Goal: Task Accomplishment & Management: Use online tool/utility

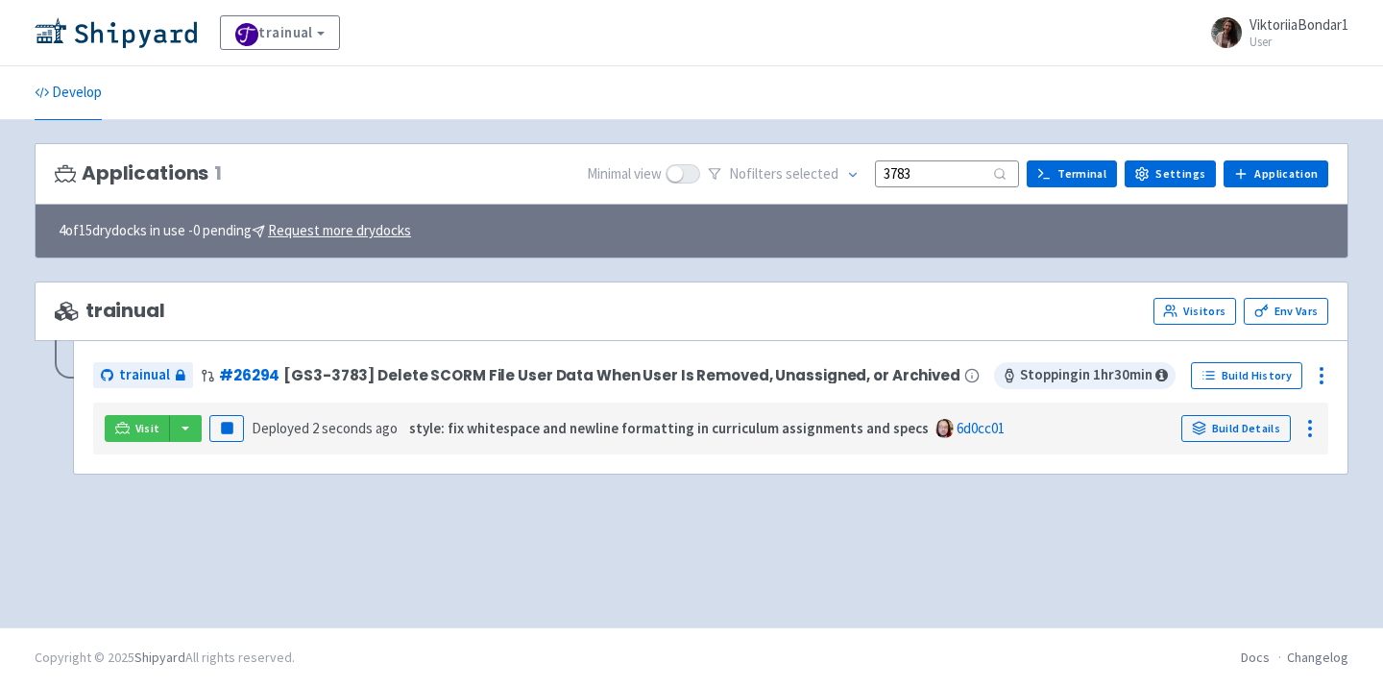
click at [135, 40] on img at bounding box center [116, 32] width 162 height 31
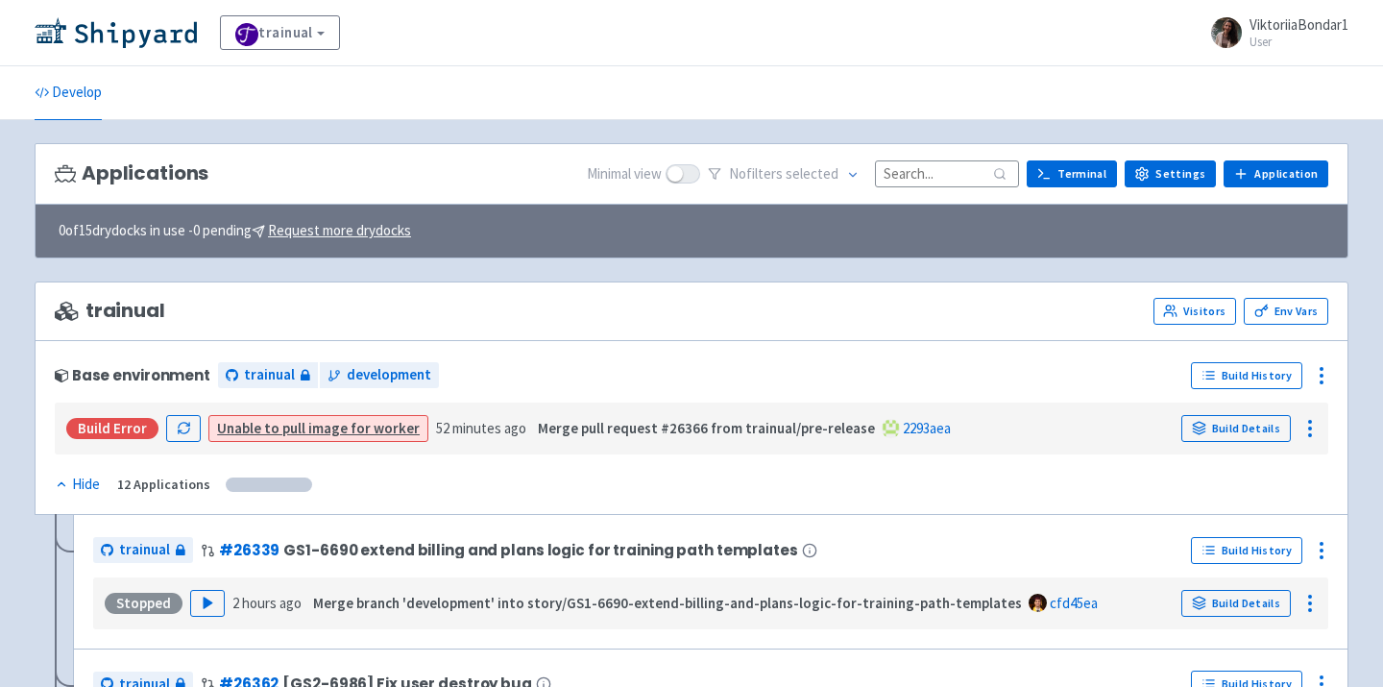
click at [935, 176] on input at bounding box center [947, 173] width 144 height 26
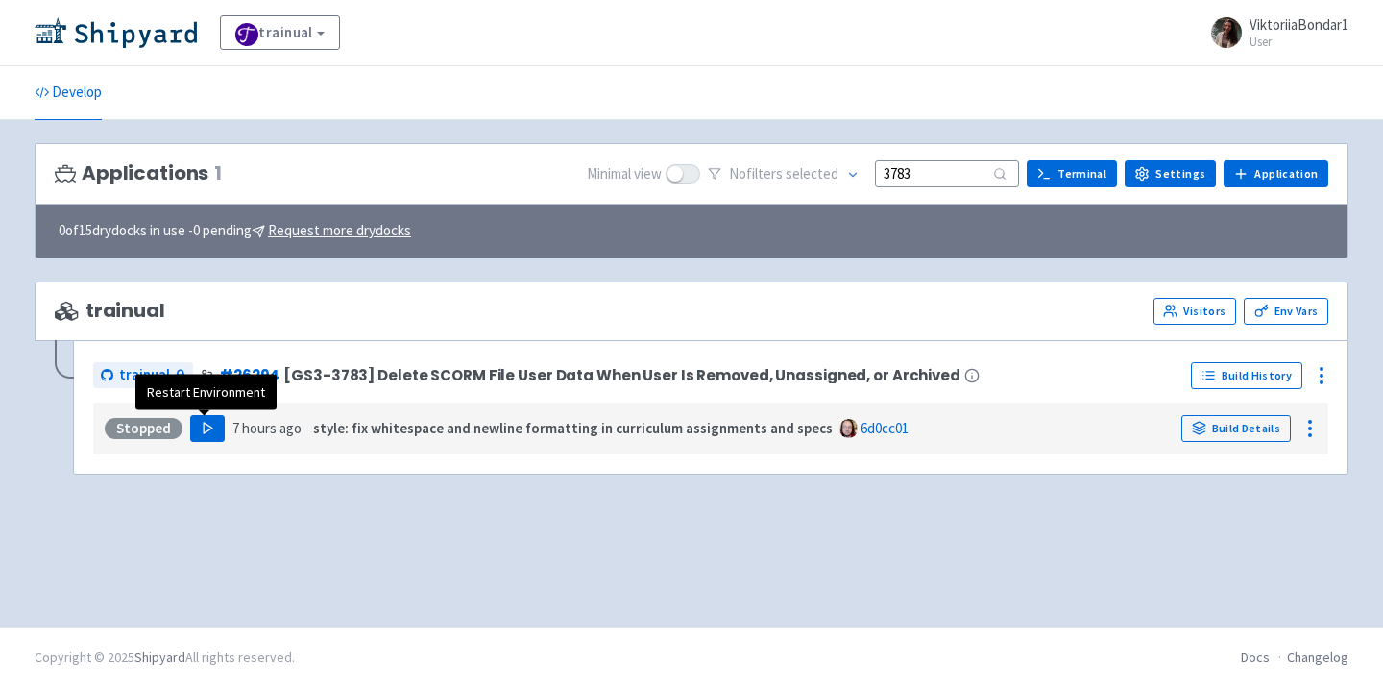
type input "3783"
click at [204, 427] on polygon "button" at bounding box center [208, 428] width 9 height 11
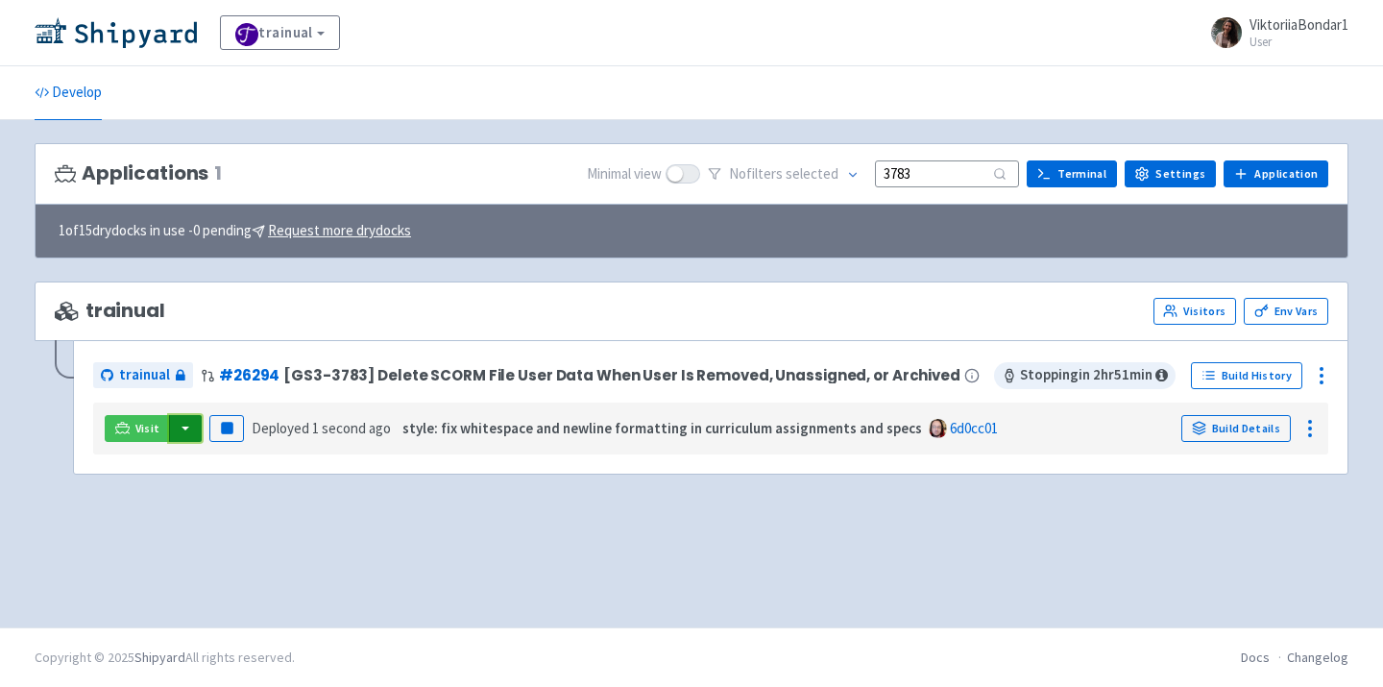
click at [187, 422] on button "button" at bounding box center [185, 428] width 33 height 27
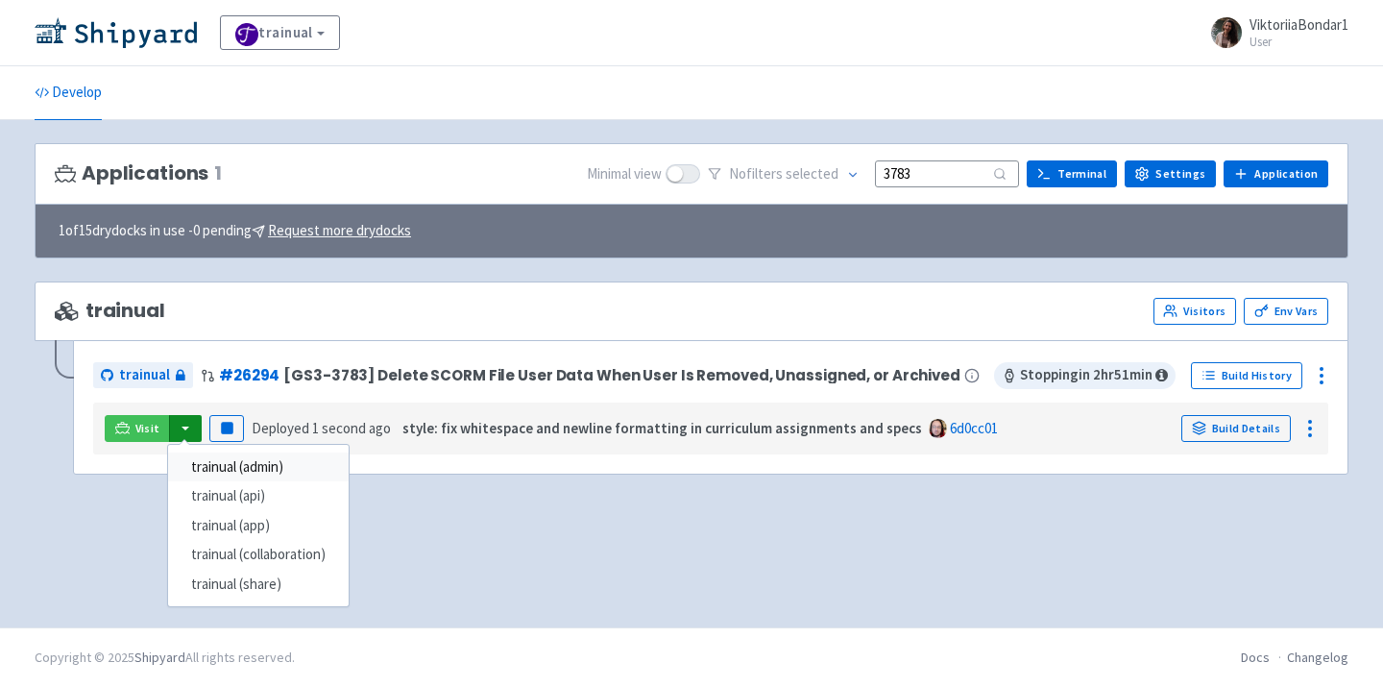
click at [221, 464] on link "trainual (admin)" at bounding box center [258, 467] width 181 height 30
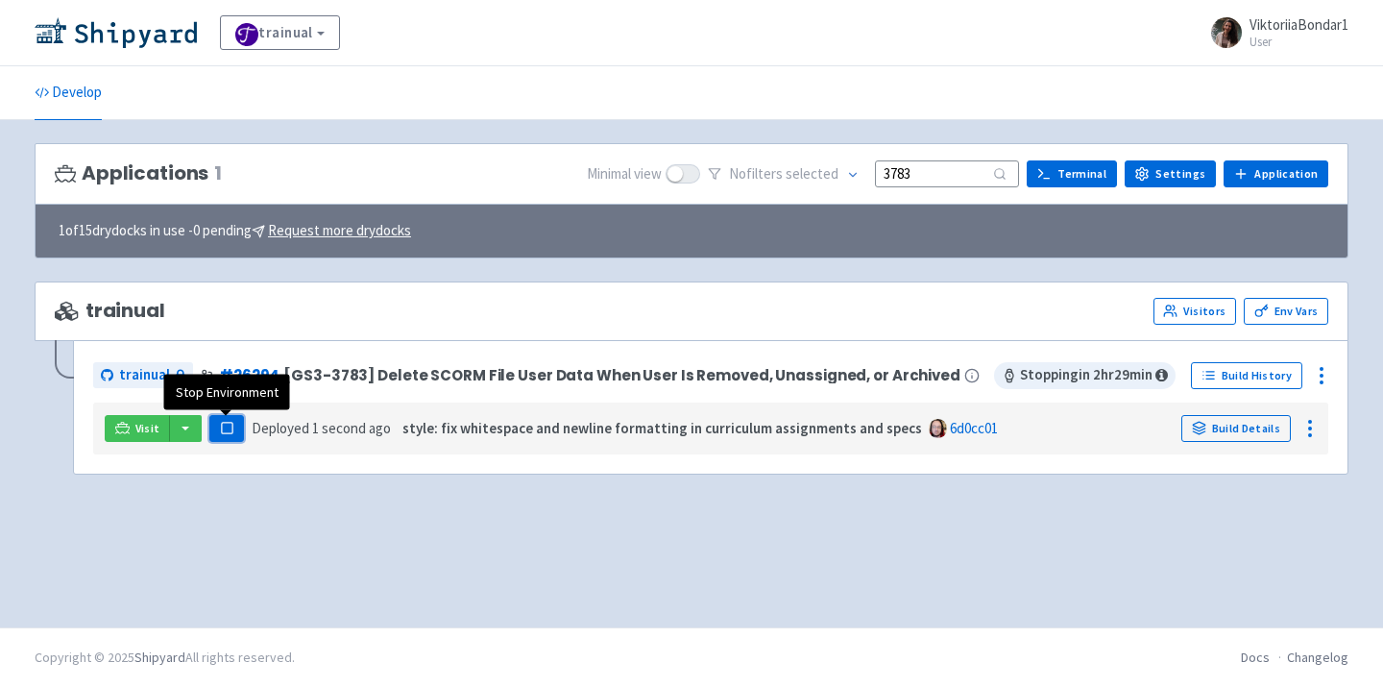
click at [225, 424] on rect "button" at bounding box center [226, 428] width 11 height 11
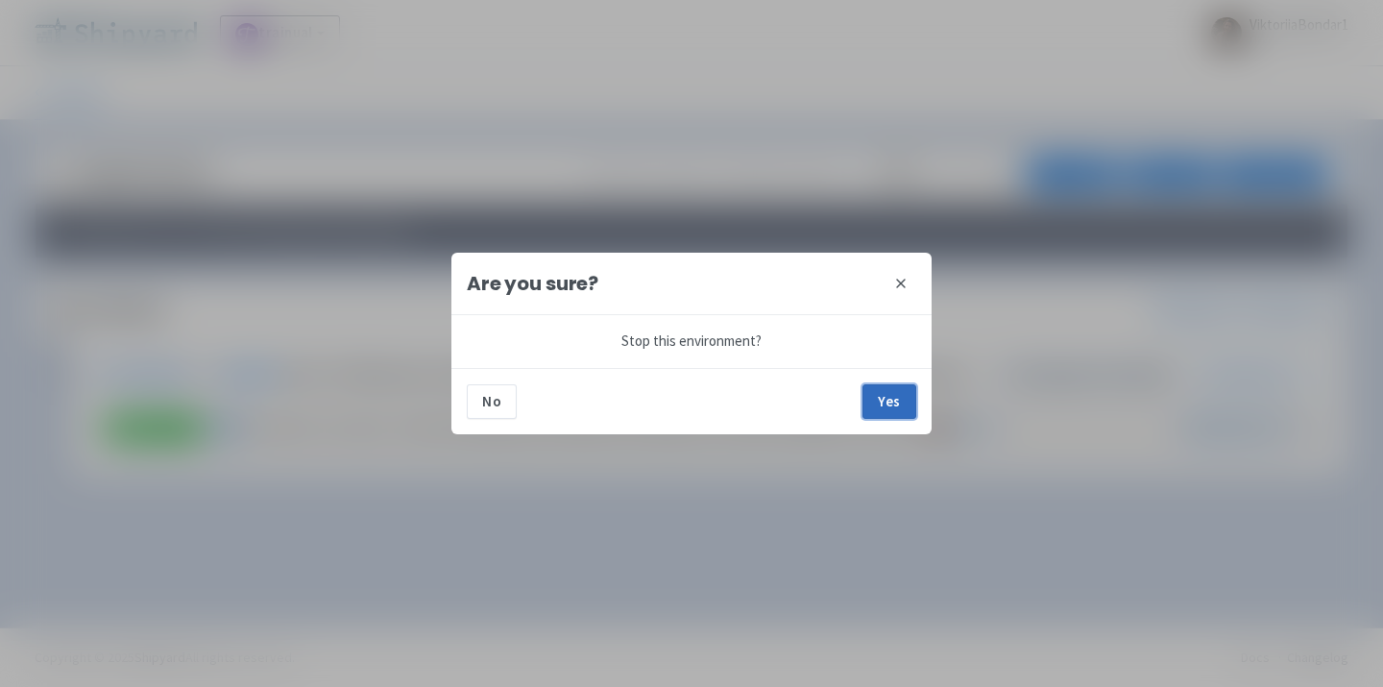
click at [896, 413] on button "Yes" at bounding box center [889, 401] width 54 height 35
